Goal: Information Seeking & Learning: Learn about a topic

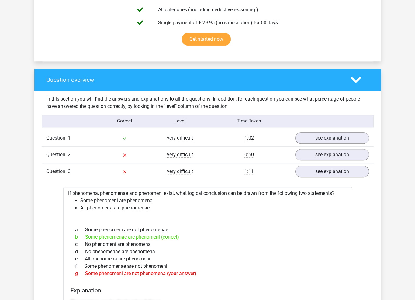
scroll to position [326, 0]
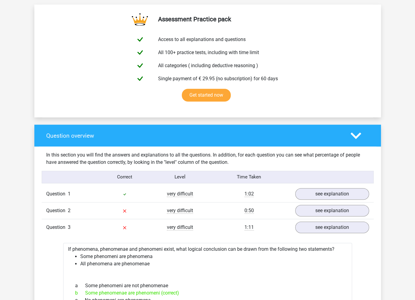
click at [270, 134] on h4 "Question overview" at bounding box center [193, 135] width 295 height 7
click at [364, 137] on div at bounding box center [360, 136] width 28 height 11
click at [355, 136] on polygon at bounding box center [356, 135] width 11 height 7
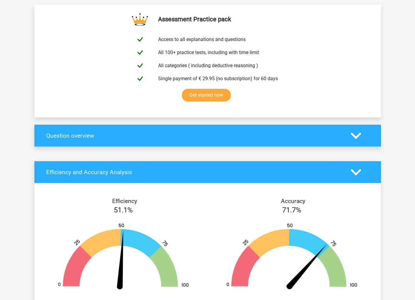
click at [359, 134] on polygon at bounding box center [356, 135] width 11 height 7
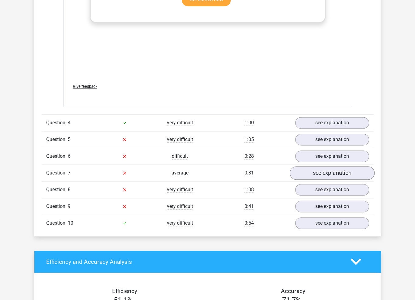
scroll to position [904, 0]
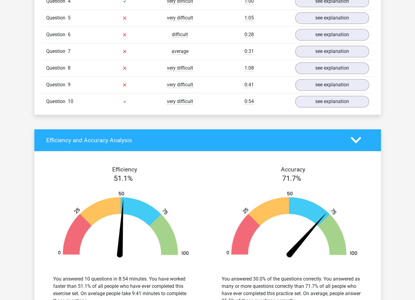
click at [353, 137] on polygon at bounding box center [356, 140] width 11 height 7
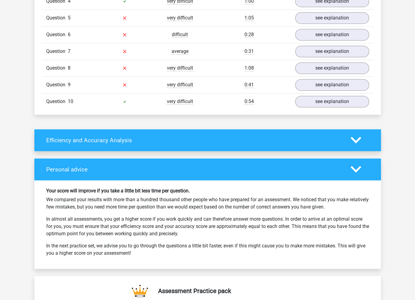
click at [355, 138] on polygon at bounding box center [356, 140] width 11 height 7
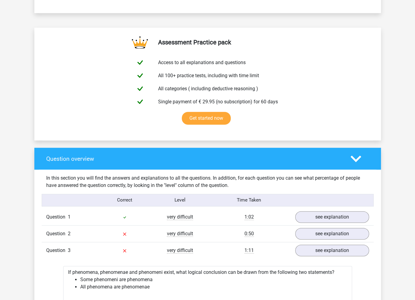
scroll to position [0, 0]
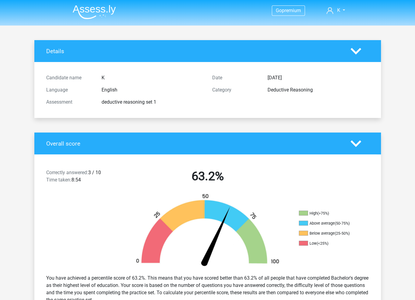
drag, startPoint x: 235, startPoint y: 231, endPoint x: 315, endPoint y: 76, distance: 173.9
click at [296, 92] on div "Deductive Reasoning" at bounding box center [318, 89] width 111 height 7
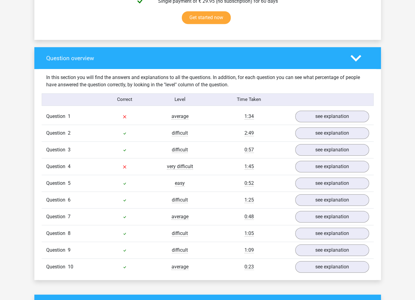
scroll to position [403, 0]
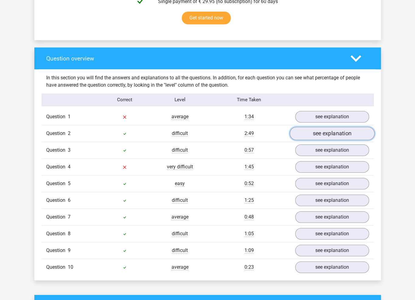
click at [330, 138] on link "see explanation" at bounding box center [332, 133] width 85 height 13
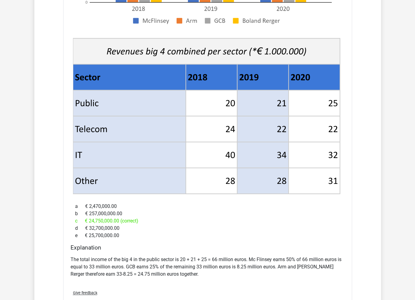
scroll to position [712, 0]
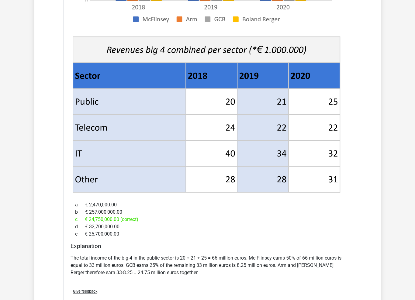
click at [19, 56] on div "Go premium K [EMAIL_ADDRESS][DOMAIN_NAME]" at bounding box center [207, 188] width 415 height 1800
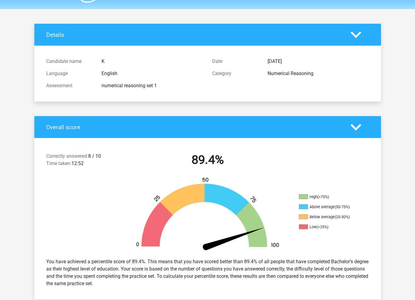
scroll to position [0, 0]
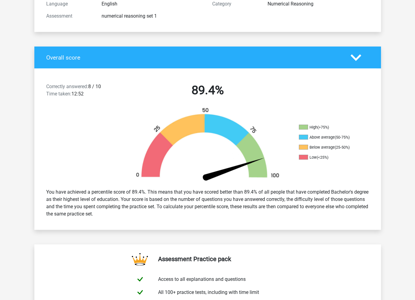
scroll to position [30, 0]
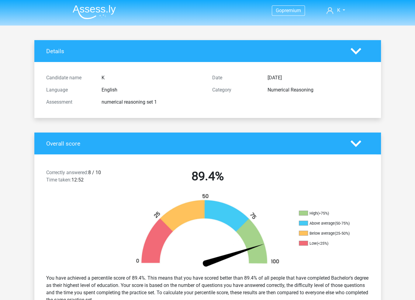
scroll to position [0, 0]
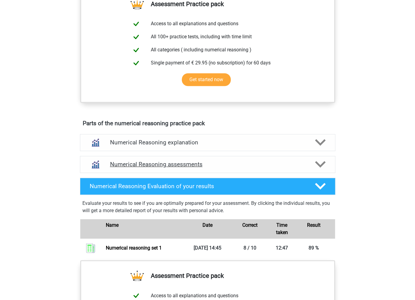
scroll to position [243, 0]
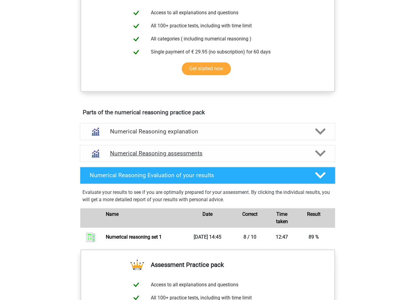
click at [301, 157] on h4 "Numerical Reasoning assessments" at bounding box center [207, 153] width 195 height 7
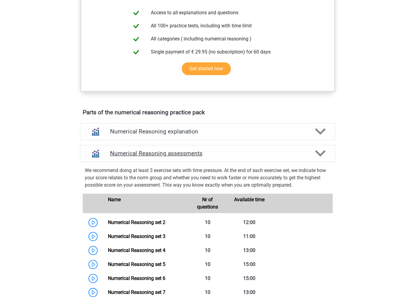
click at [301, 157] on h4 "Numerical Reasoning assessments" at bounding box center [207, 153] width 195 height 7
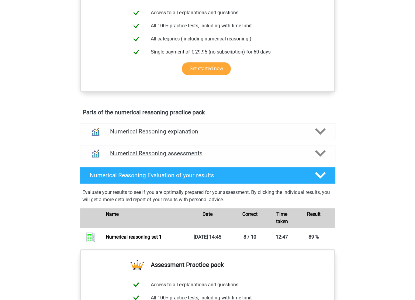
click at [301, 157] on h4 "Numerical Reasoning assessments" at bounding box center [207, 153] width 195 height 7
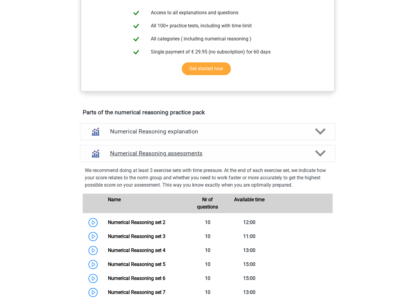
click at [301, 157] on h4 "Numerical Reasoning assessments" at bounding box center [207, 153] width 195 height 7
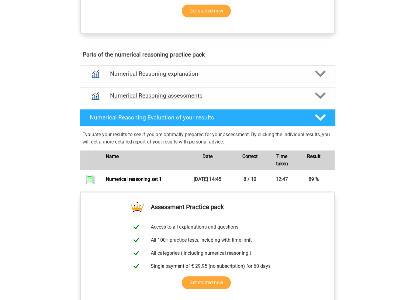
scroll to position [304, 0]
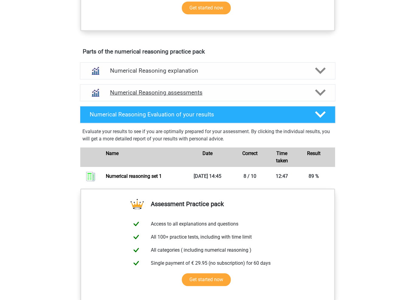
click at [325, 96] on polygon at bounding box center [320, 92] width 11 height 7
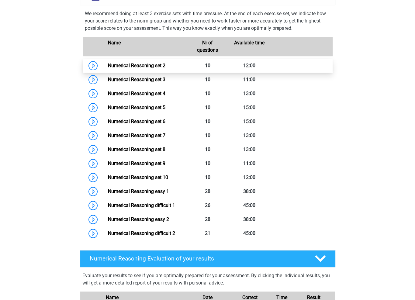
scroll to position [365, 0]
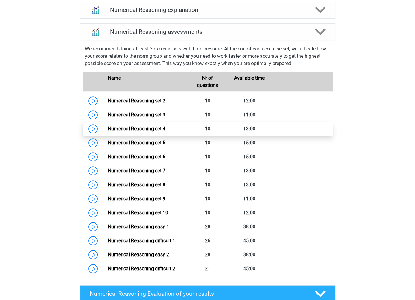
click at [108, 132] on link "Numerical Reasoning set 4" at bounding box center [136, 129] width 57 height 6
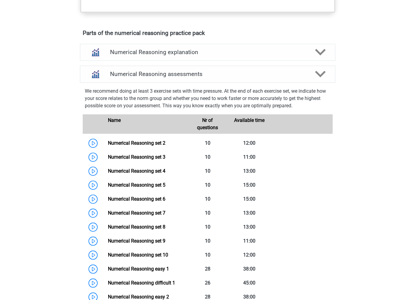
scroll to position [304, 0]
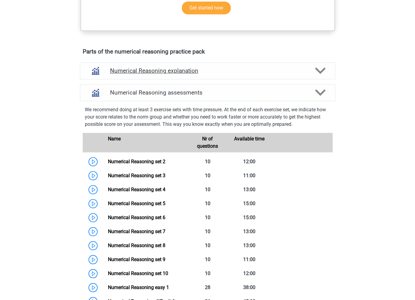
click at [259, 74] on h4 "Numerical Reasoning explanation" at bounding box center [207, 70] width 195 height 7
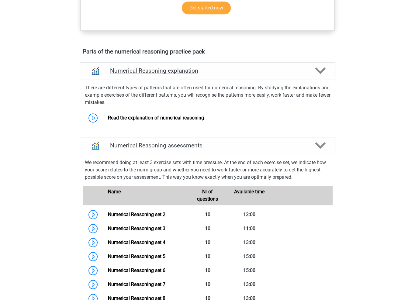
click at [267, 74] on h4 "Numerical Reasoning explanation" at bounding box center [207, 70] width 195 height 7
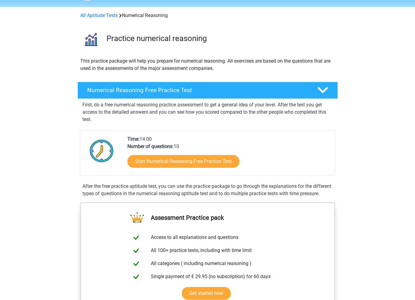
scroll to position [0, 0]
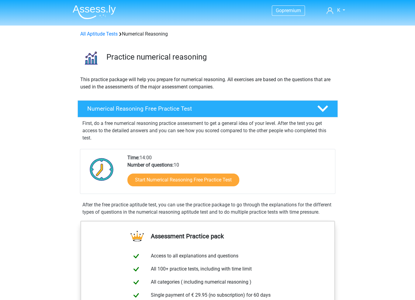
click at [197, 81] on p "This practice package will help you prepare for numerical reasoning. All exerci…" at bounding box center [207, 83] width 255 height 15
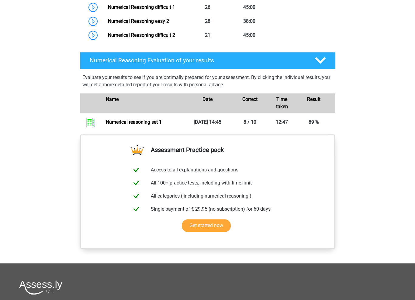
scroll to position [608, 0]
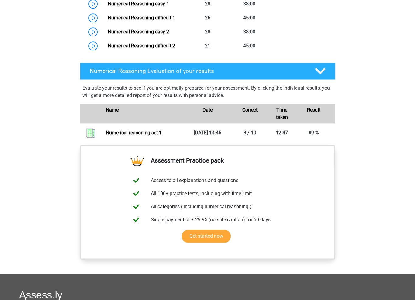
drag, startPoint x: 369, startPoint y: 185, endPoint x: 370, endPoint y: 170, distance: 14.3
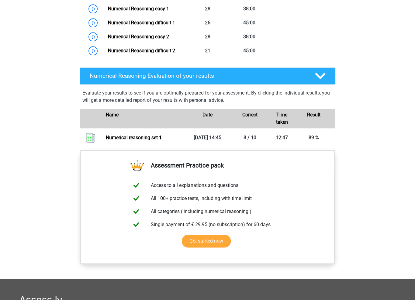
drag, startPoint x: 371, startPoint y: 178, endPoint x: 370, endPoint y: 170, distance: 7.6
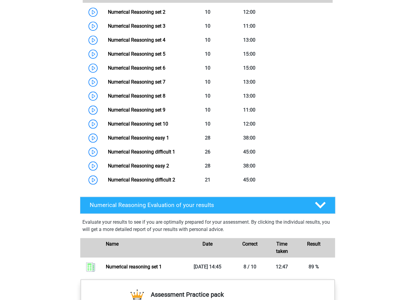
scroll to position [522, 0]
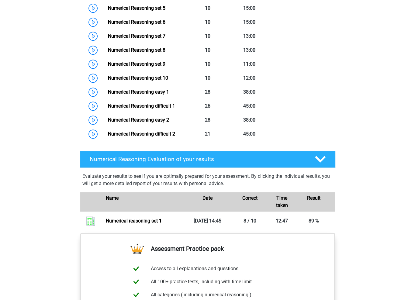
drag, startPoint x: 366, startPoint y: 142, endPoint x: 369, endPoint y: 125, distance: 17.0
